Goal: Communication & Community: Participate in discussion

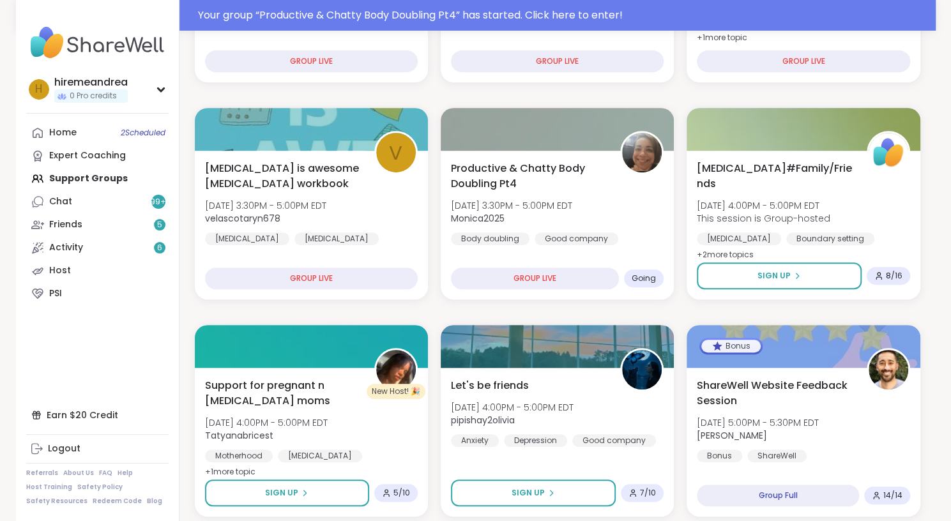
scroll to position [301, 0]
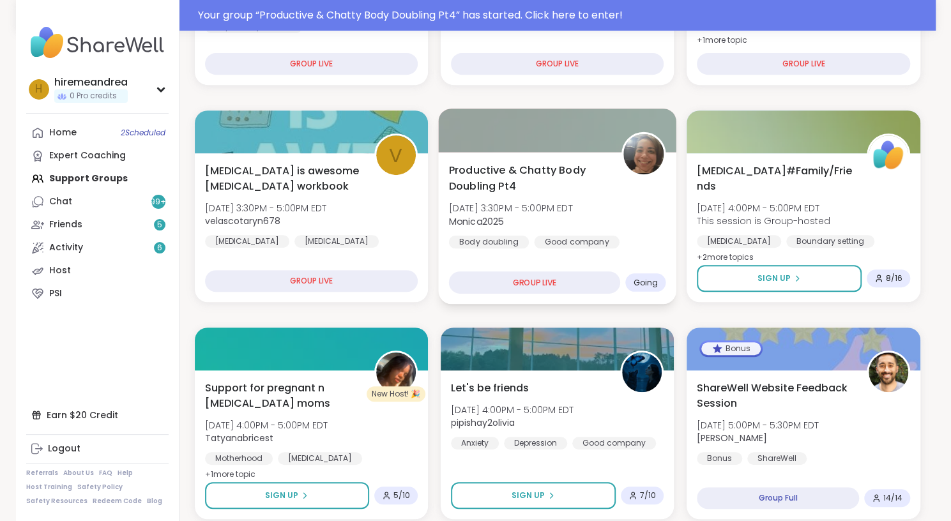
click at [573, 258] on div "Productive & Chatty Body Doubling Pt4 [DATE] 3:30PM - 5:00PM EDT Monica2025 Bod…" at bounding box center [557, 228] width 238 height 152
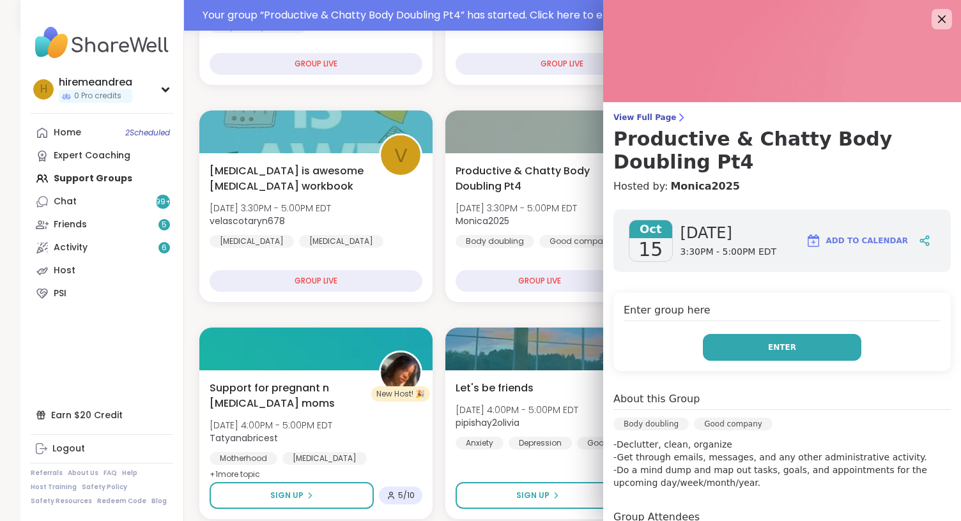
click at [814, 353] on button "Enter" at bounding box center [782, 347] width 158 height 27
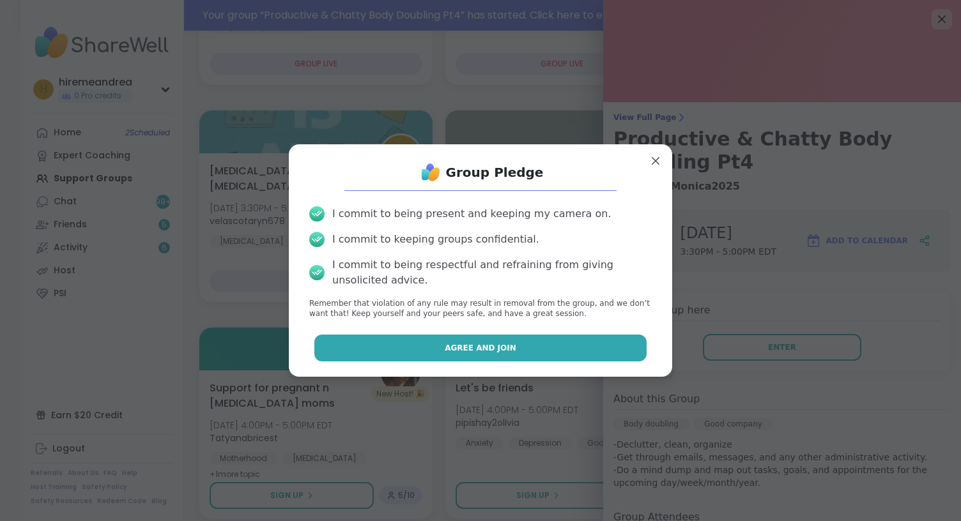
click at [545, 337] on button "Agree and Join" at bounding box center [480, 348] width 333 height 27
